Goal: Information Seeking & Learning: Learn about a topic

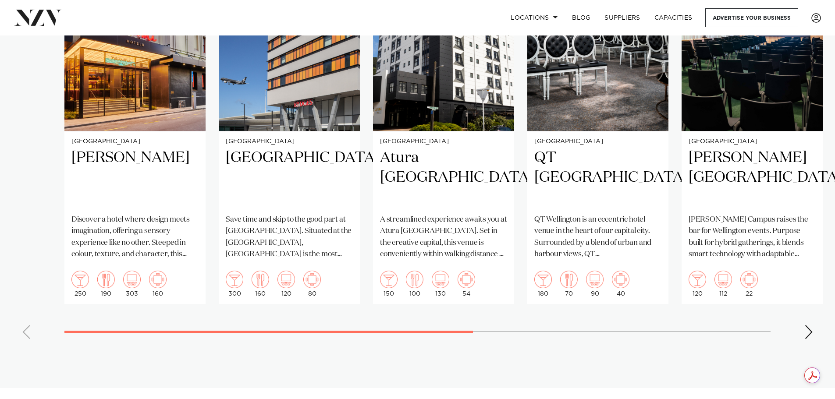
scroll to position [701, 0]
click at [809, 325] on div "Next slide" at bounding box center [808, 332] width 9 height 14
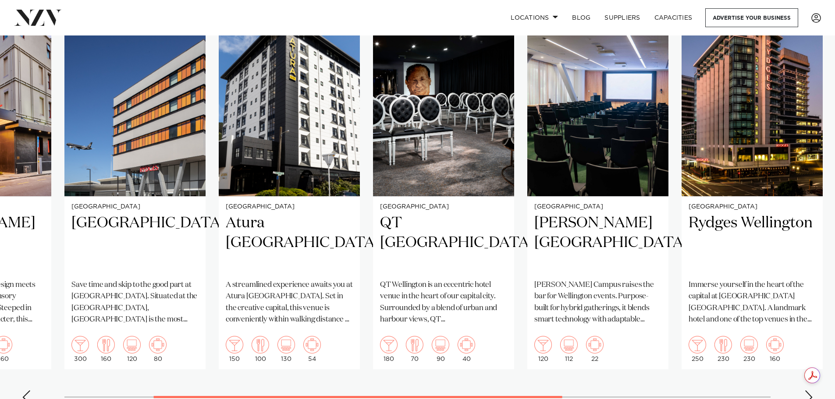
scroll to position [657, 0]
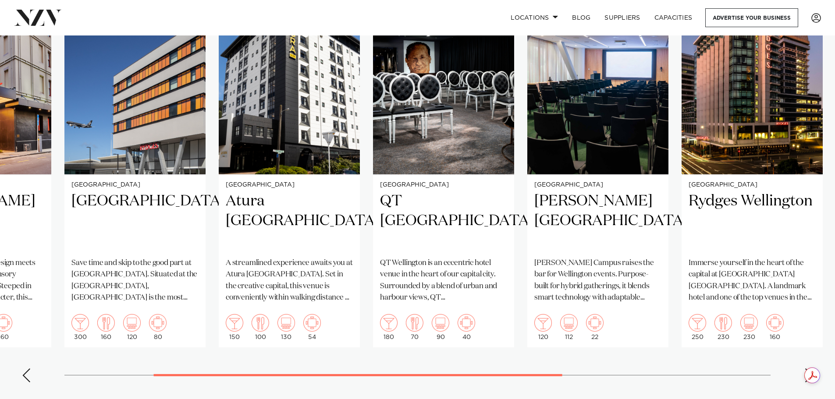
click at [811, 368] on div "Next slide" at bounding box center [808, 375] width 9 height 14
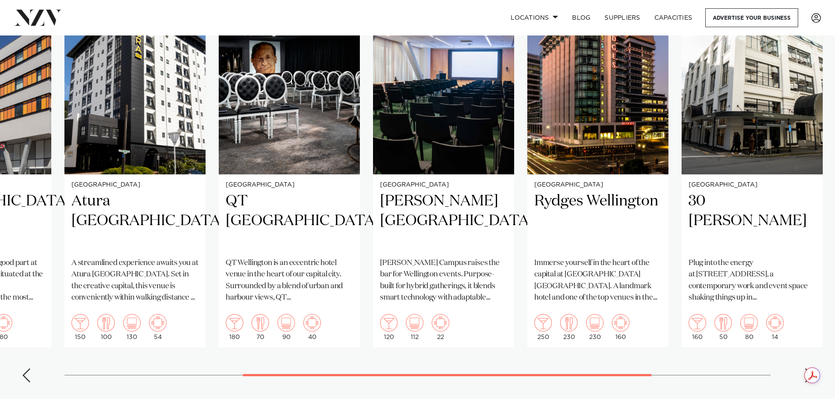
click at [810, 368] on div "Next slide" at bounding box center [808, 375] width 9 height 14
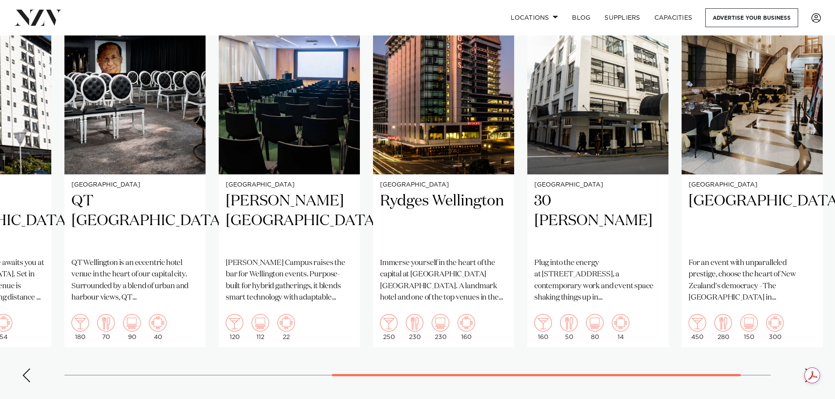
click at [810, 368] on div "Next slide" at bounding box center [808, 375] width 9 height 14
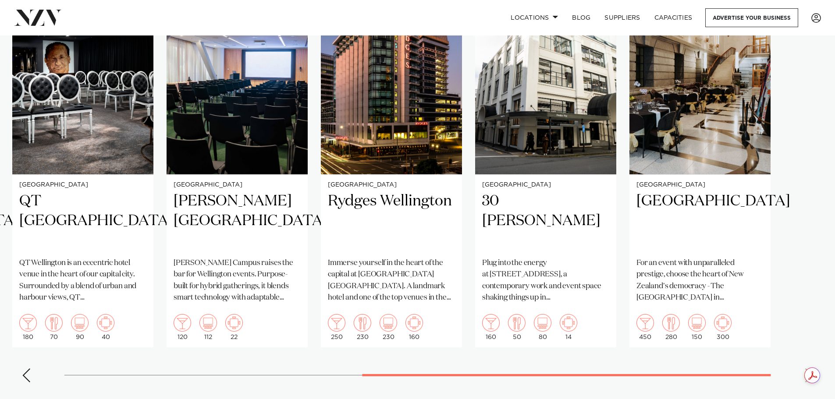
click at [810, 357] on swiper-container "Wellington [PERSON_NAME][GEOGRAPHIC_DATA] Discover a hotel where design meets i…" at bounding box center [417, 187] width 835 height 404
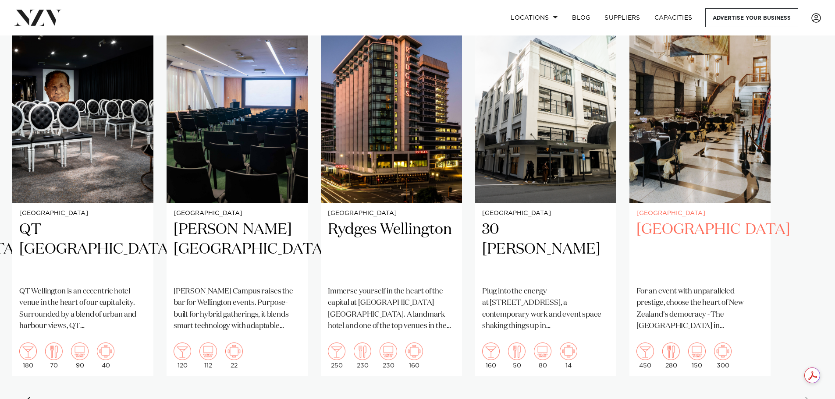
scroll to position [613, 0]
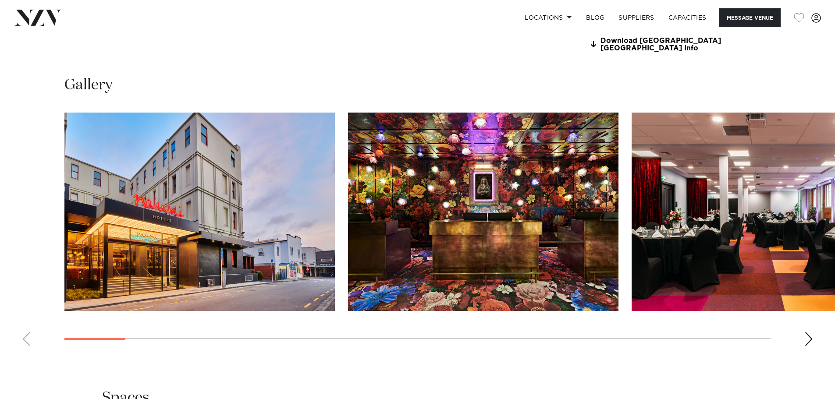
scroll to position [920, 0]
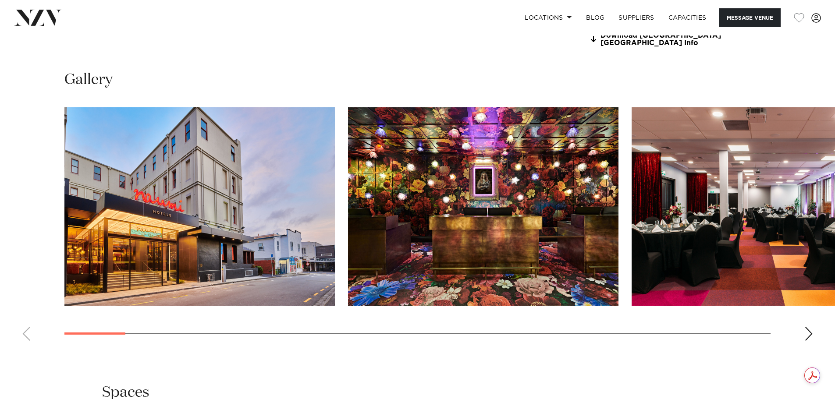
click at [804, 328] on swiper-container at bounding box center [417, 227] width 835 height 240
click at [810, 336] on div "Next slide" at bounding box center [808, 334] width 9 height 14
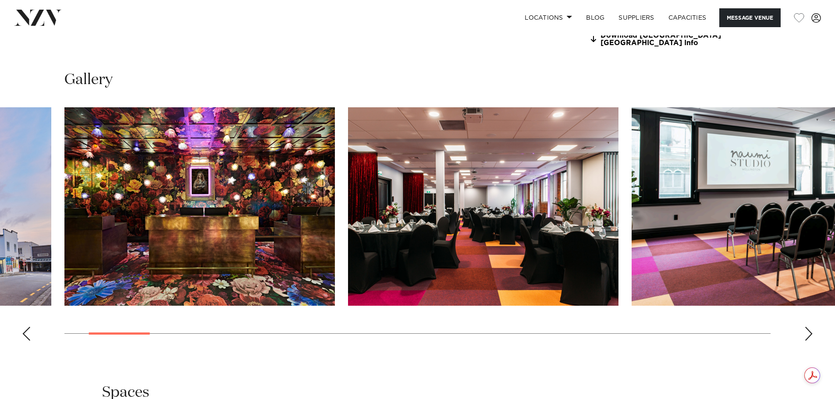
click at [811, 339] on div "Next slide" at bounding box center [808, 334] width 9 height 14
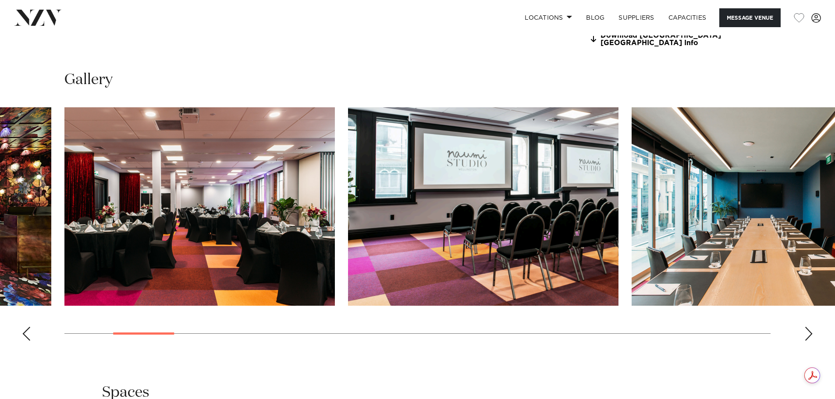
click at [805, 339] on div "Next slide" at bounding box center [808, 334] width 9 height 14
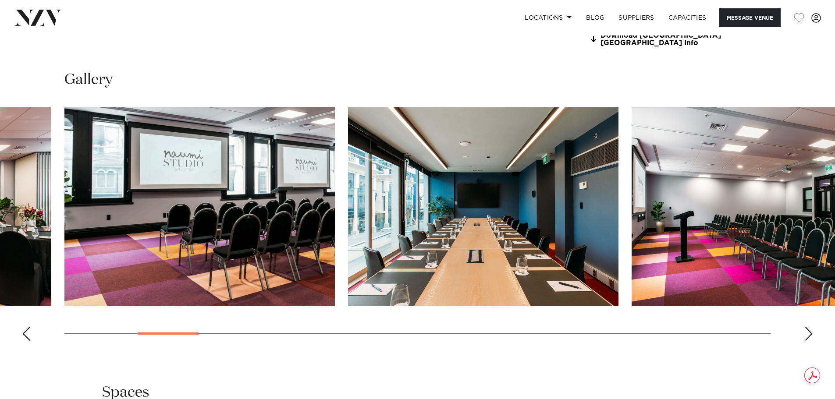
click at [805, 339] on div "Next slide" at bounding box center [808, 334] width 9 height 14
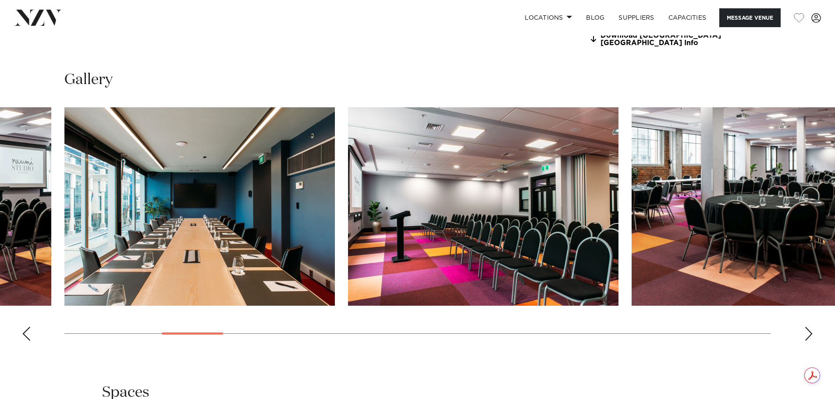
click at [805, 339] on div "Next slide" at bounding box center [808, 334] width 9 height 14
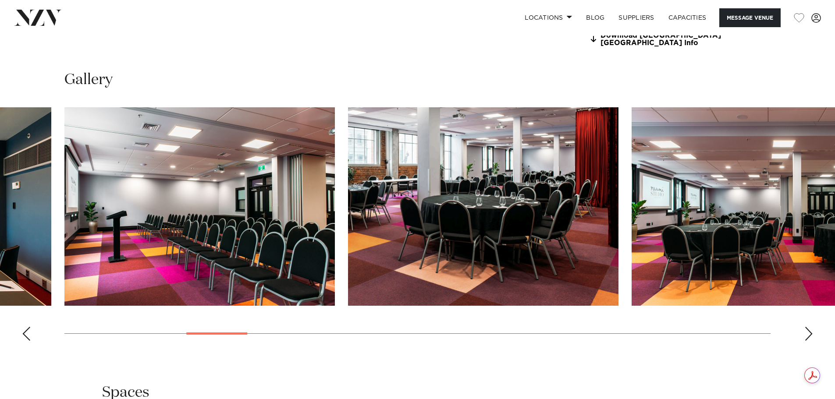
click at [805, 339] on div "Next slide" at bounding box center [808, 334] width 9 height 14
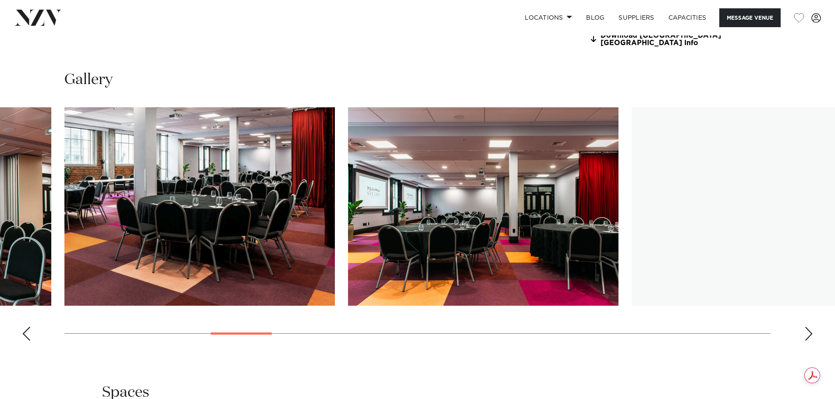
click at [805, 339] on div "Next slide" at bounding box center [808, 334] width 9 height 14
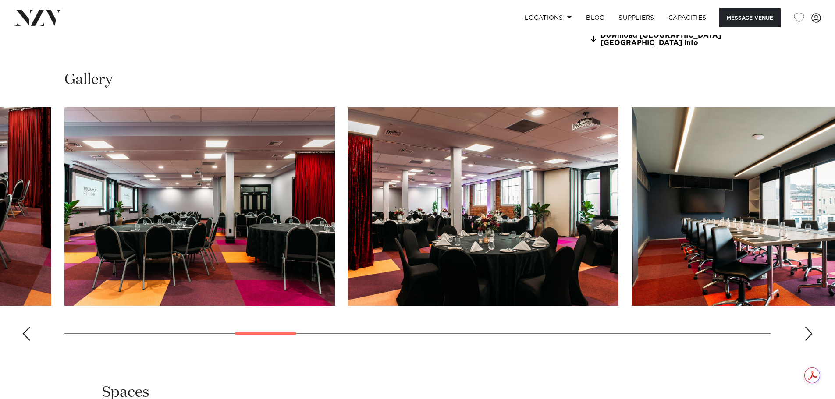
click at [805, 339] on div "Next slide" at bounding box center [808, 334] width 9 height 14
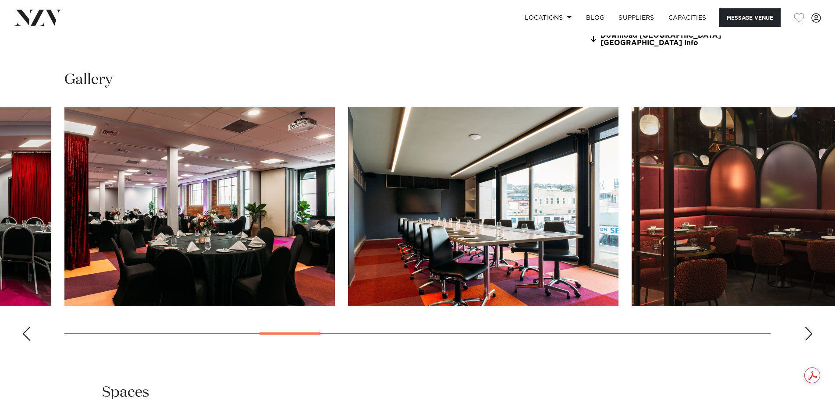
click at [805, 339] on div "Next slide" at bounding box center [808, 334] width 9 height 14
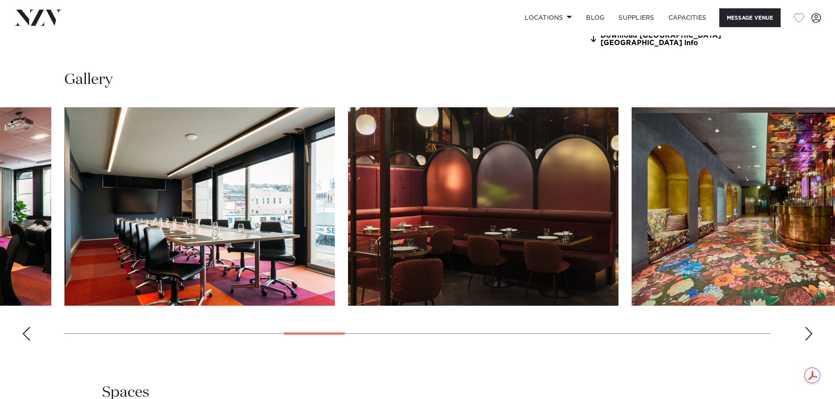
click at [805, 339] on div "Next slide" at bounding box center [808, 334] width 9 height 14
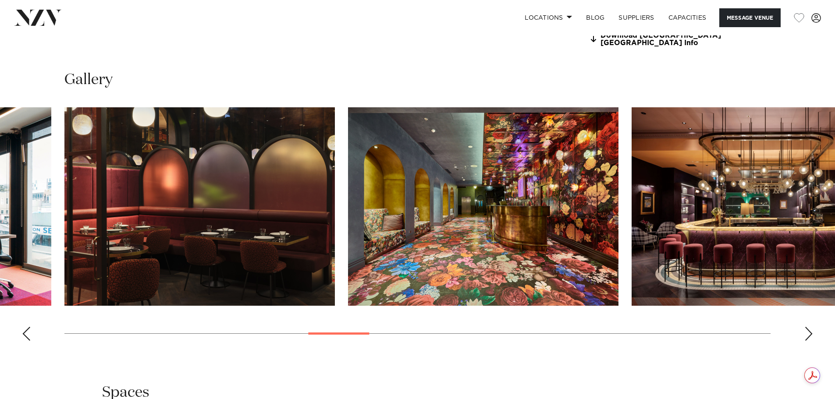
click at [805, 339] on div "Next slide" at bounding box center [808, 334] width 9 height 14
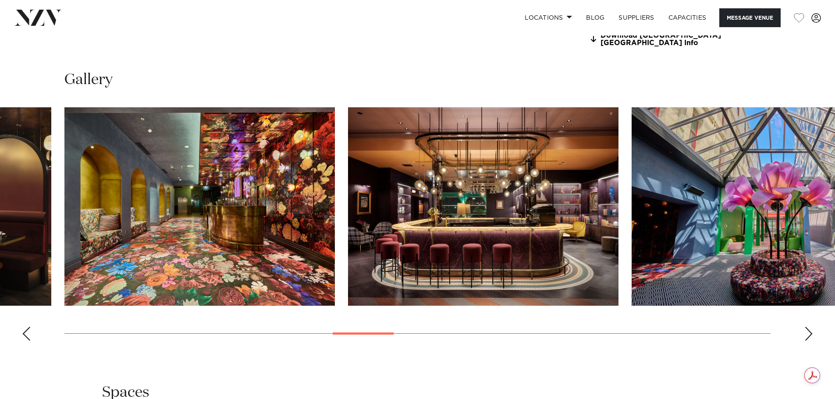
click at [804, 339] on div "Next slide" at bounding box center [808, 334] width 9 height 14
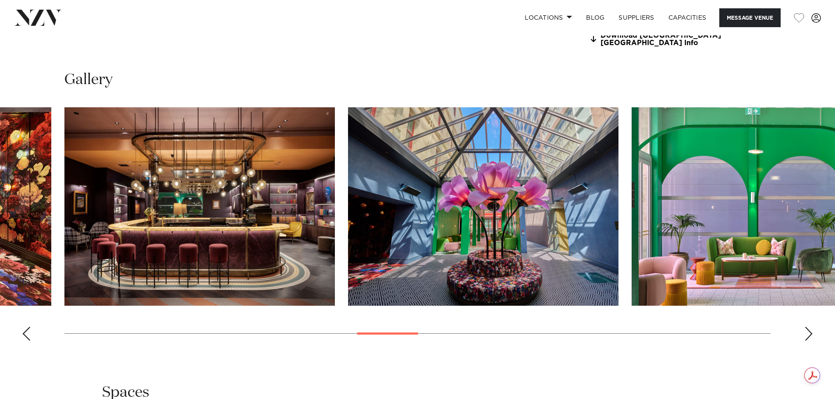
click at [804, 339] on div "Next slide" at bounding box center [808, 334] width 9 height 14
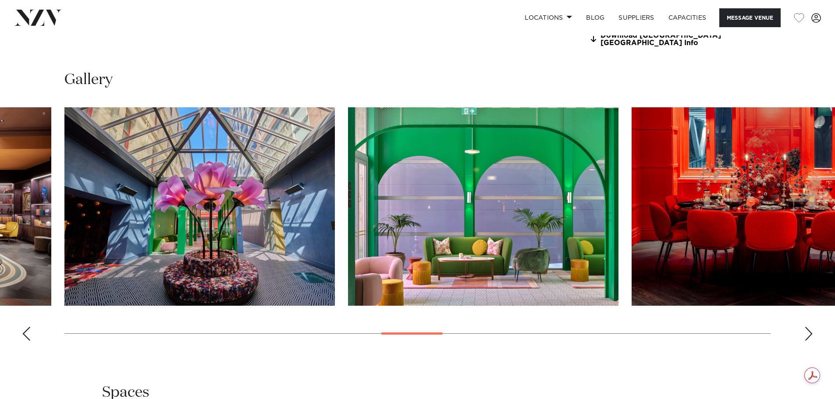
click at [803, 337] on swiper-container at bounding box center [417, 227] width 835 height 240
click at [808, 333] on swiper-container at bounding box center [417, 227] width 835 height 240
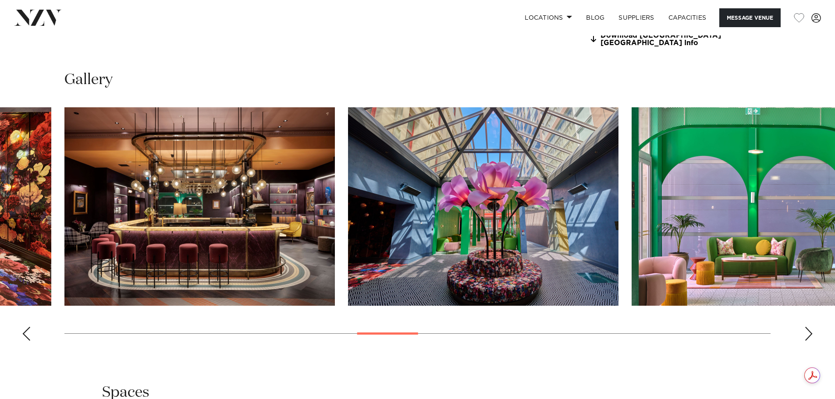
click at [814, 338] on swiper-container at bounding box center [417, 227] width 835 height 240
click at [814, 335] on swiper-container at bounding box center [417, 227] width 835 height 240
click at [803, 335] on swiper-container at bounding box center [417, 227] width 835 height 240
click at [808, 333] on div "Next slide" at bounding box center [808, 334] width 9 height 14
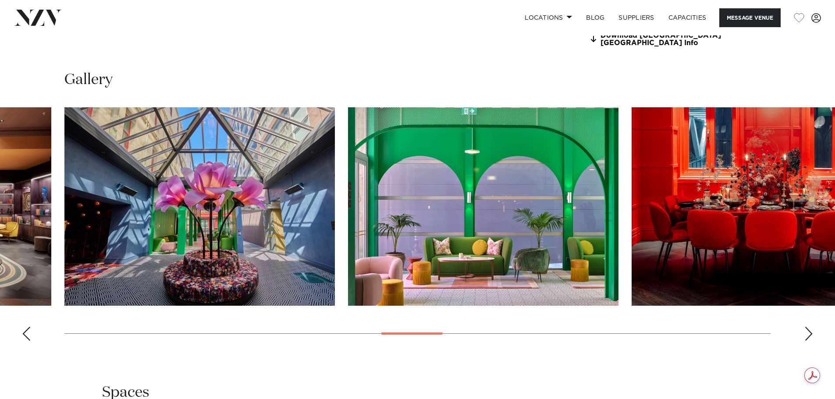
click at [808, 334] on div "Next slide" at bounding box center [808, 334] width 9 height 14
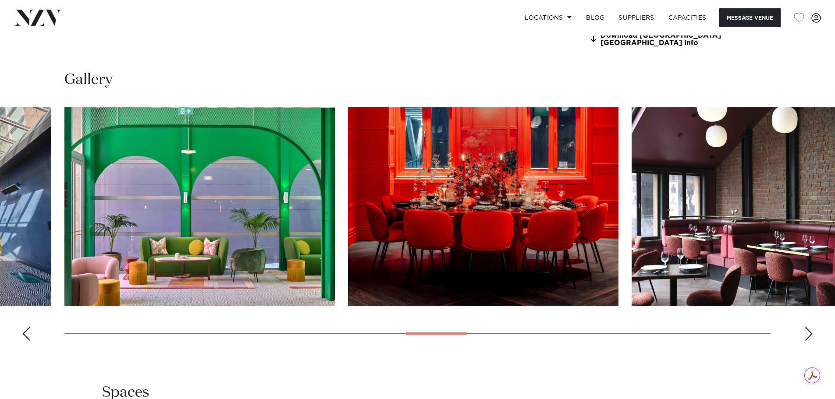
click at [808, 336] on div "Next slide" at bounding box center [808, 334] width 9 height 14
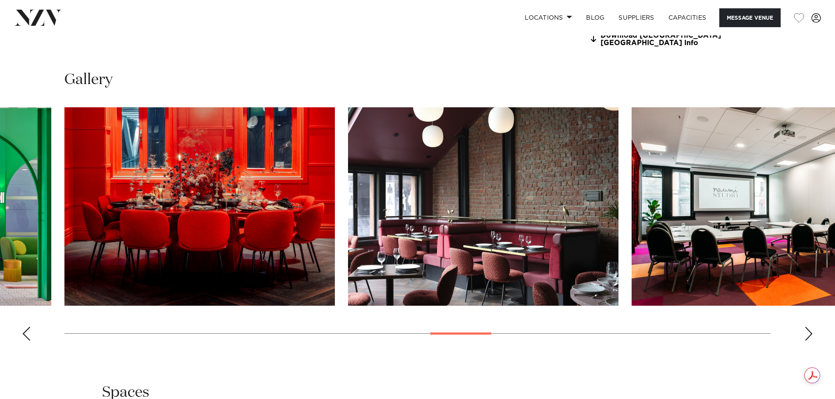
click at [808, 336] on div "Next slide" at bounding box center [808, 334] width 9 height 14
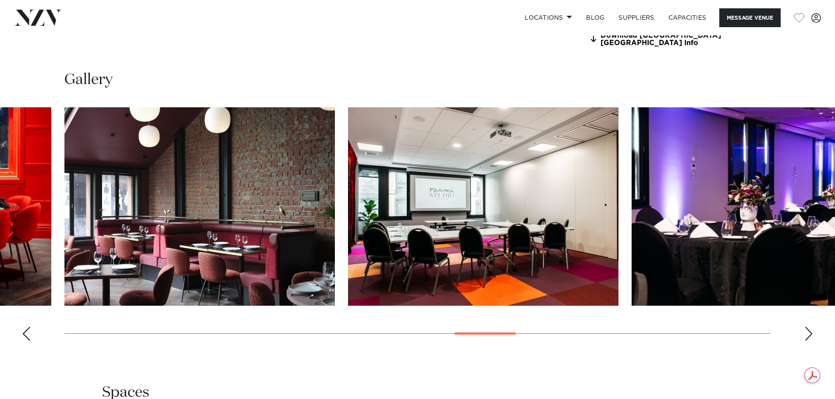
click at [808, 336] on div "Next slide" at bounding box center [808, 334] width 9 height 14
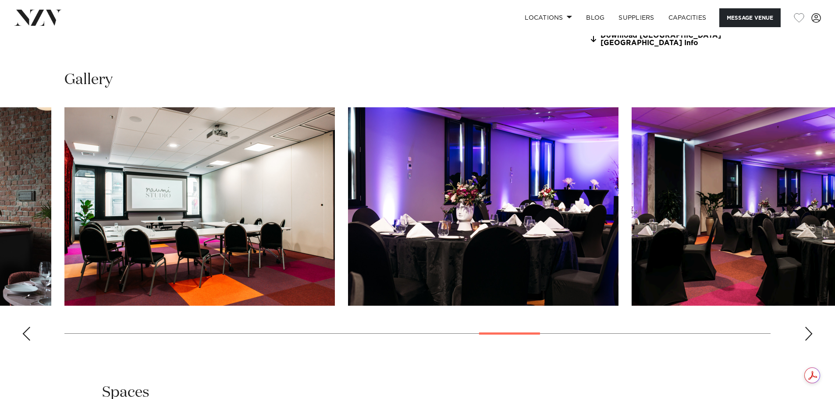
click at [808, 336] on div "Next slide" at bounding box center [808, 334] width 9 height 14
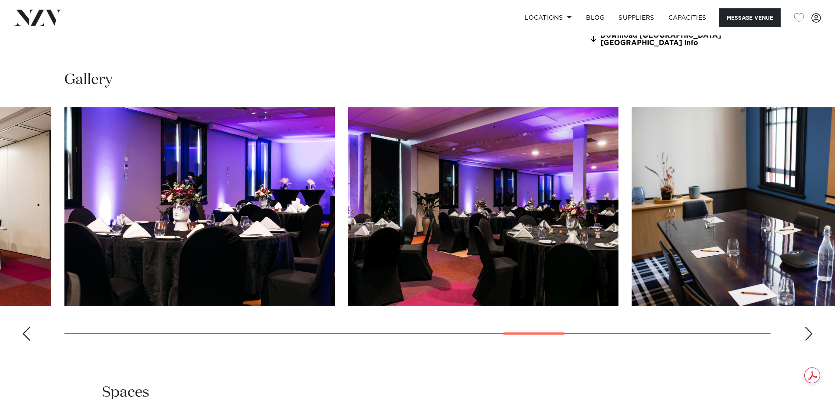
click at [808, 336] on div "Next slide" at bounding box center [808, 334] width 9 height 14
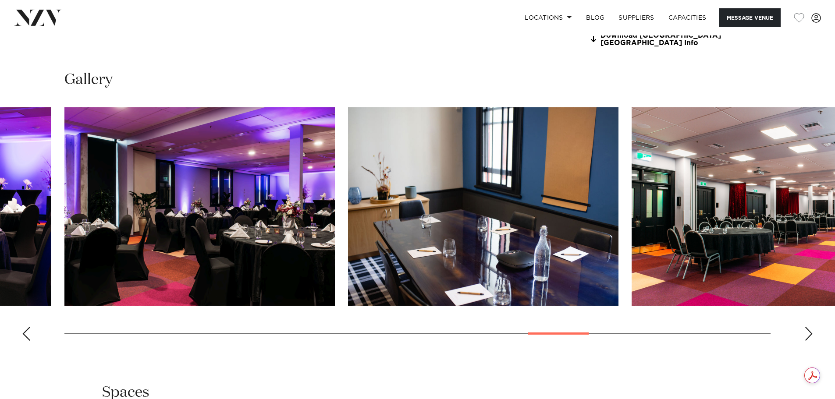
click at [808, 336] on div "Next slide" at bounding box center [808, 334] width 9 height 14
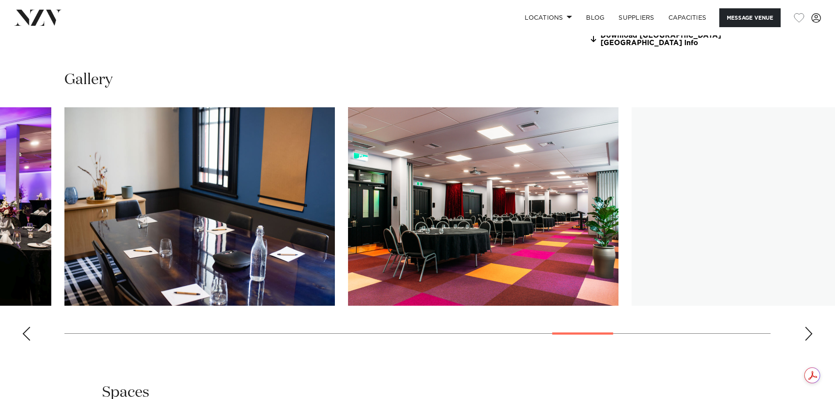
click at [808, 336] on div "Next slide" at bounding box center [808, 334] width 9 height 14
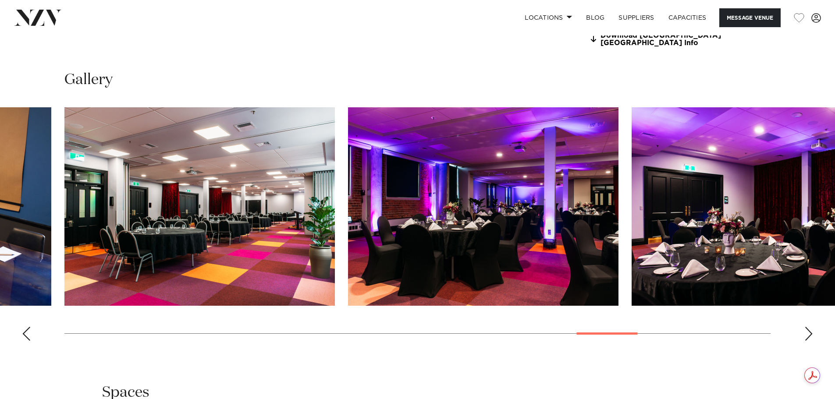
click at [808, 336] on div "Next slide" at bounding box center [808, 334] width 9 height 14
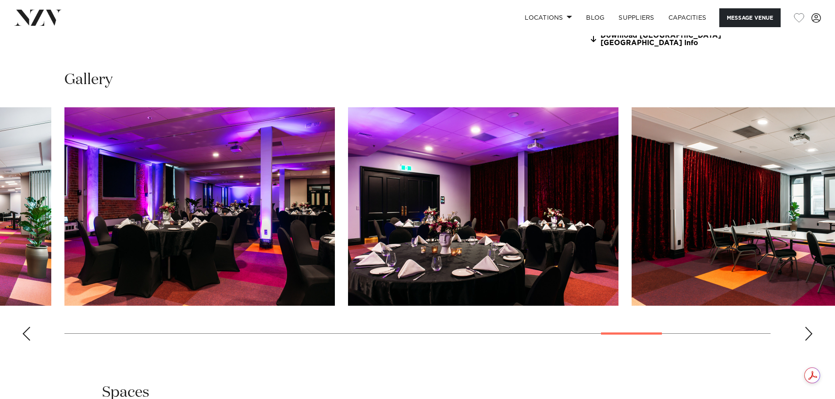
click at [808, 336] on div "Next slide" at bounding box center [808, 334] width 9 height 14
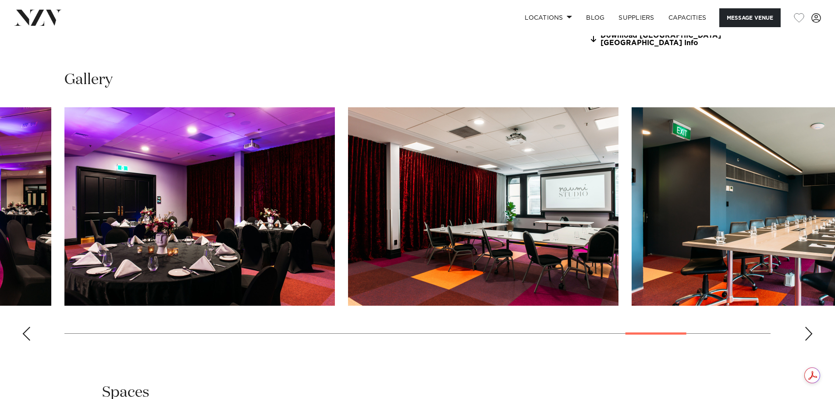
click at [809, 335] on div "Next slide" at bounding box center [808, 334] width 9 height 14
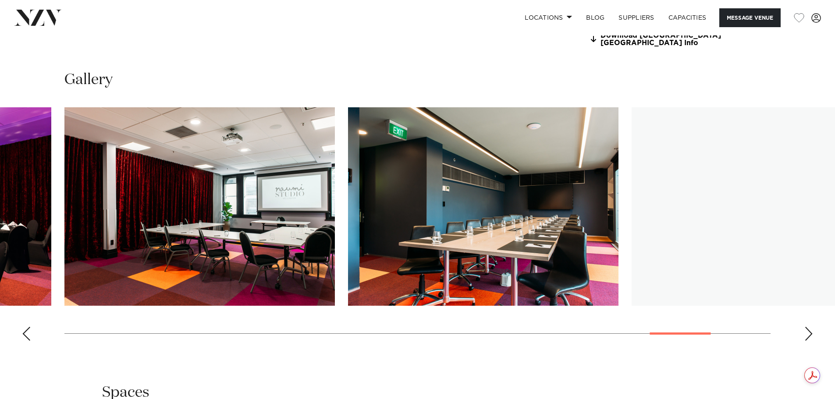
click at [810, 335] on div "Next slide" at bounding box center [808, 334] width 9 height 14
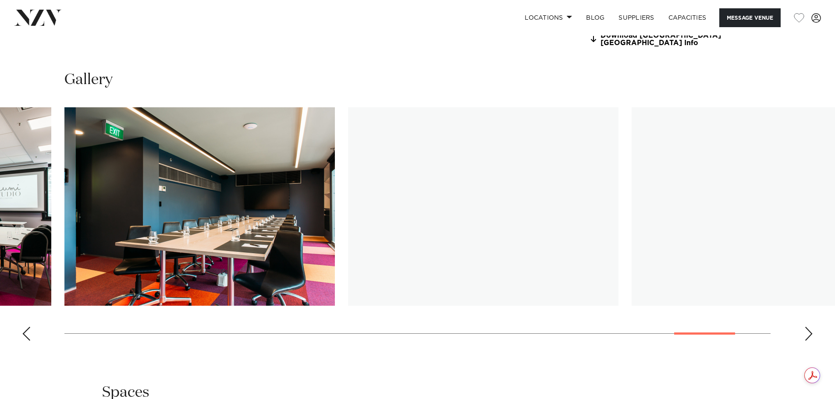
click at [810, 335] on div "Next slide" at bounding box center [808, 334] width 9 height 14
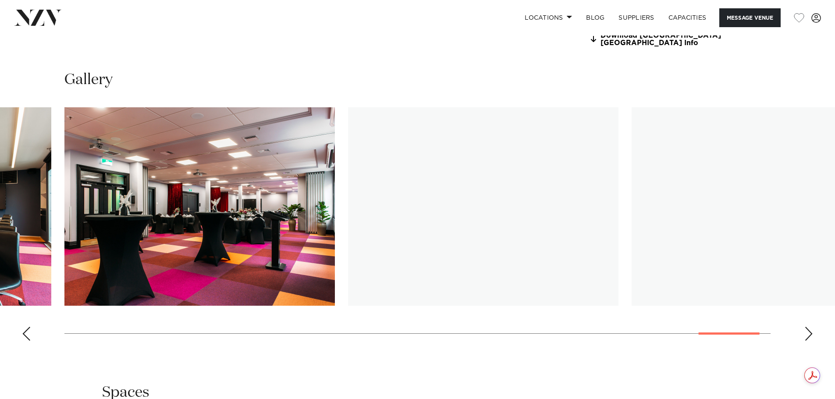
click at [810, 335] on div "Next slide" at bounding box center [808, 334] width 9 height 14
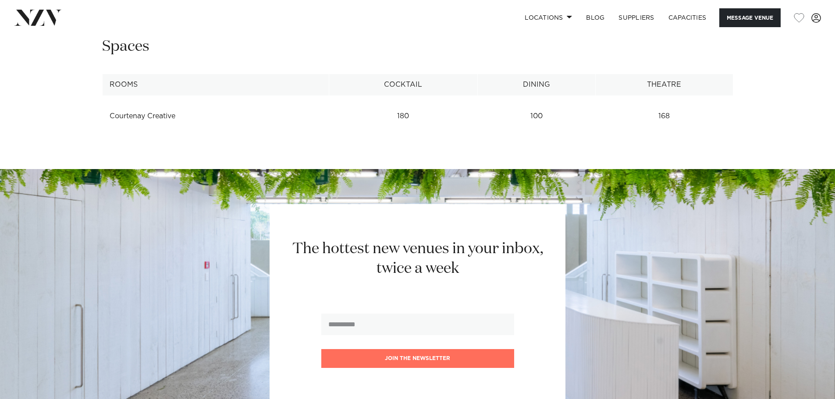
scroll to position [1156, 0]
